Goal: Navigation & Orientation: Go to known website

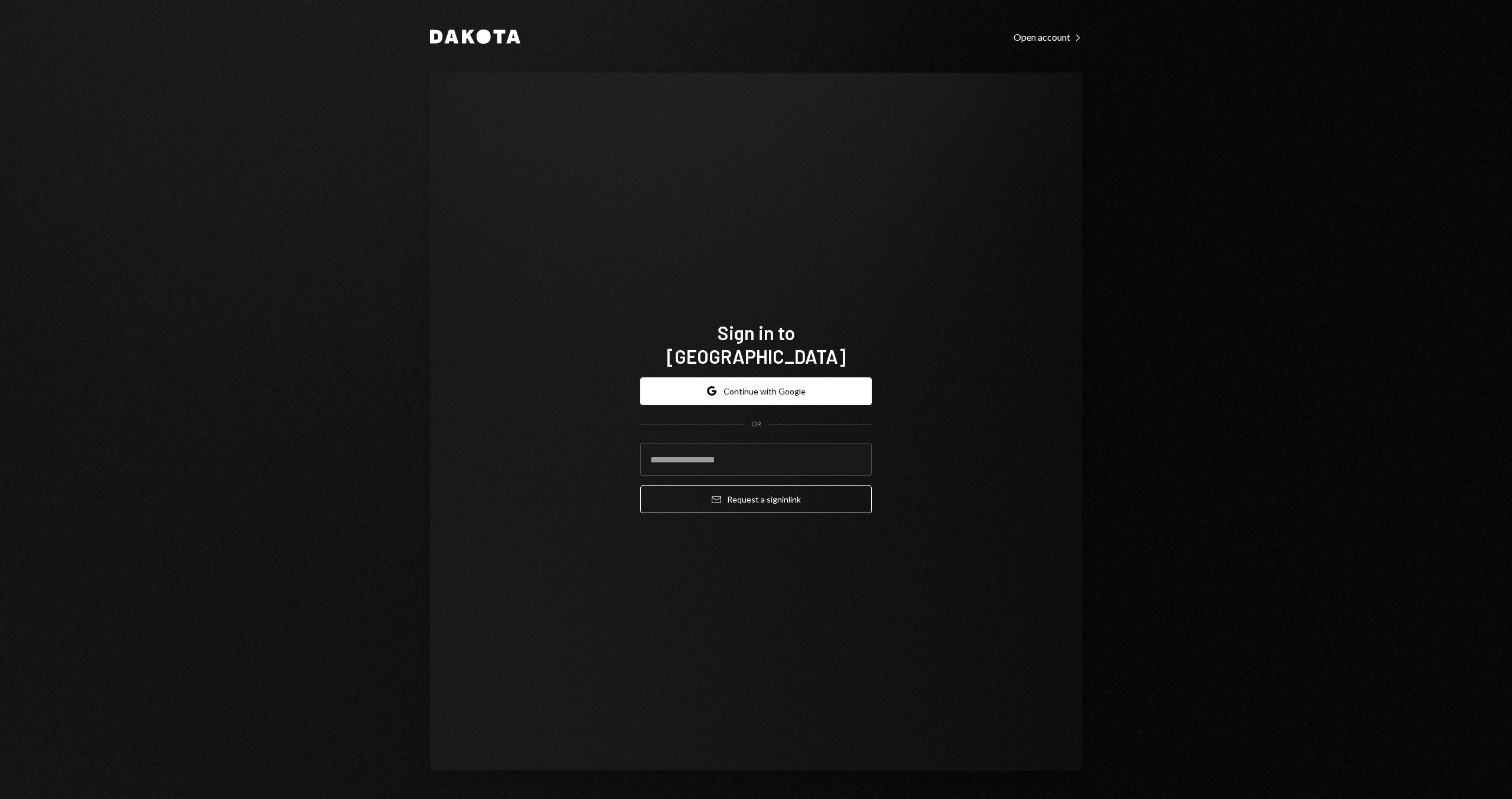
click at [823, 368] on div "Google Continue with Google OR Email Request a sign in link" at bounding box center [756, 446] width 232 height 156
click at [823, 377] on button "Google Continue with Google" at bounding box center [756, 391] width 232 height 27
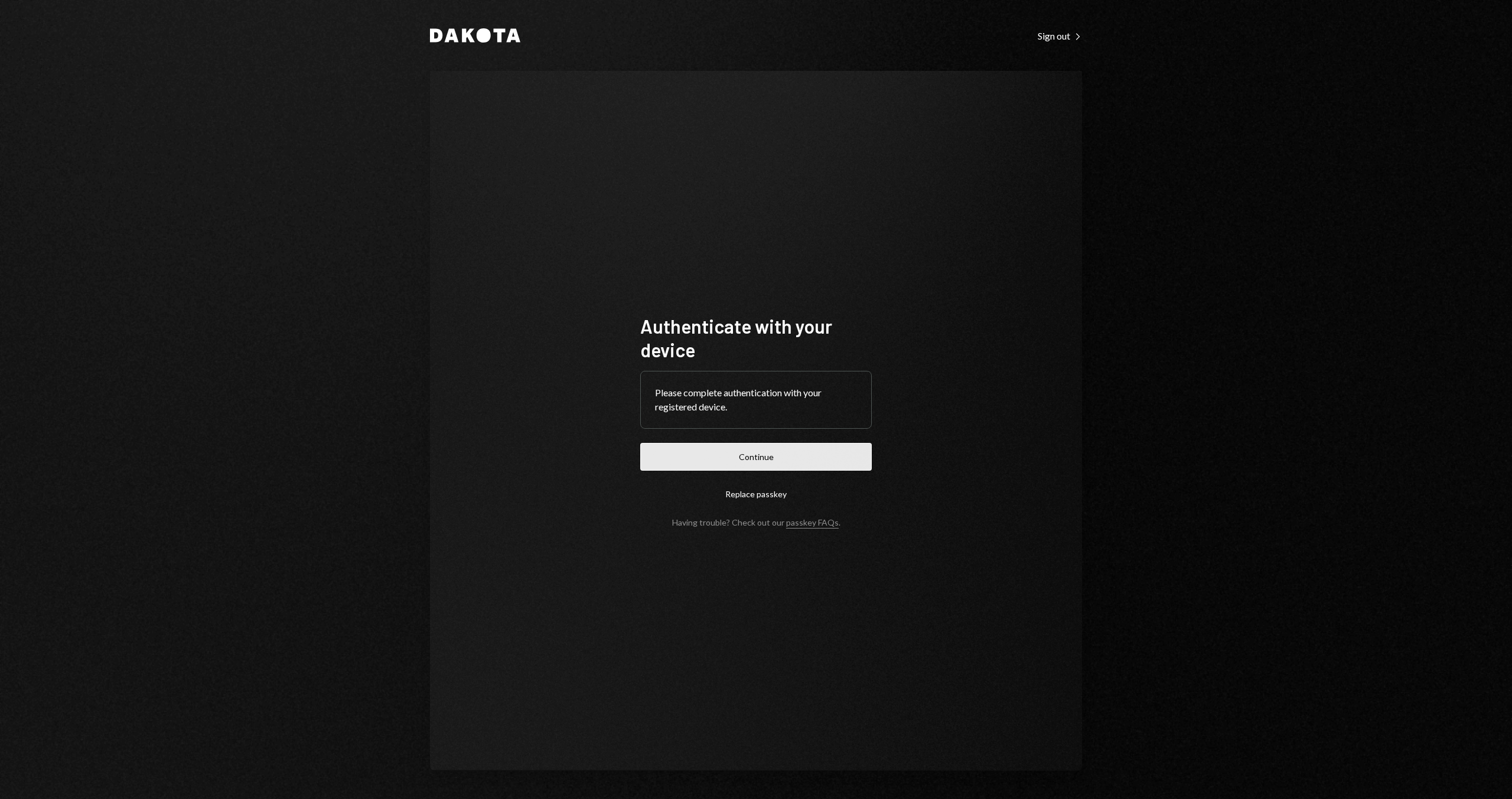
click at [754, 466] on button "Continue" at bounding box center [756, 457] width 232 height 27
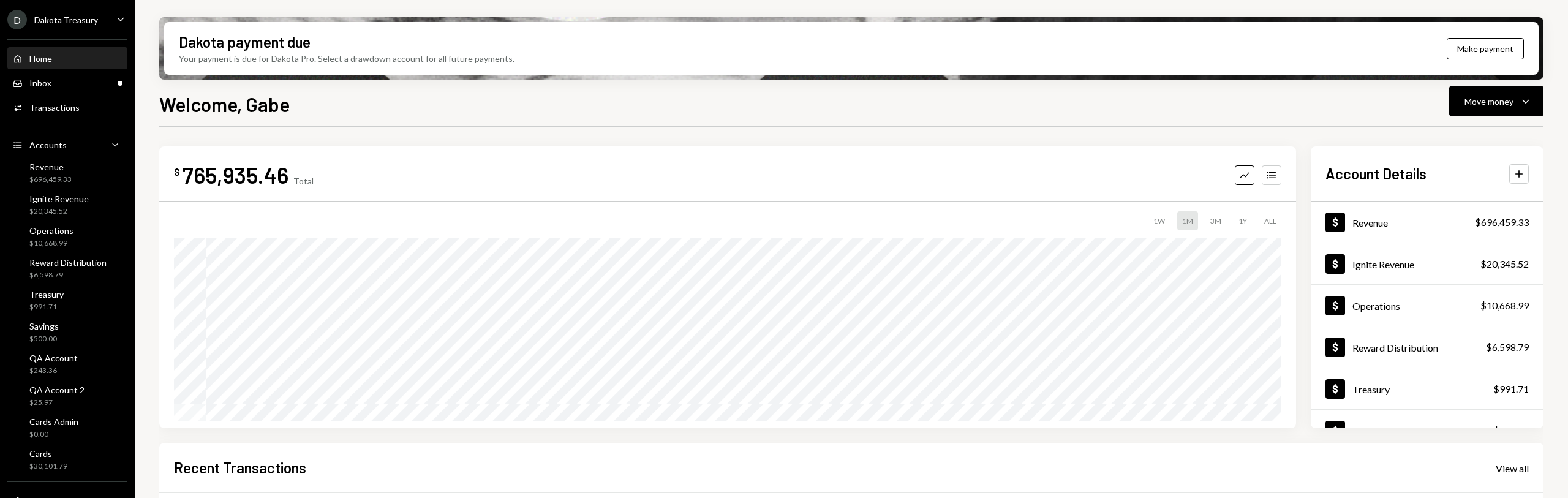
click at [438, 97] on div "Welcome, Gabe Move money Caret Down" at bounding box center [852, 103] width 1384 height 27
